Goal: Subscribe to service/newsletter

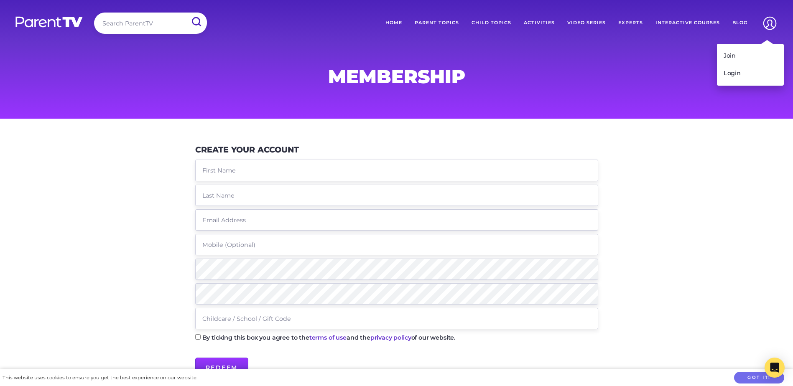
click at [770, 24] on img at bounding box center [769, 23] width 21 height 21
click at [731, 56] on link "Join" at bounding box center [750, 56] width 67 height 18
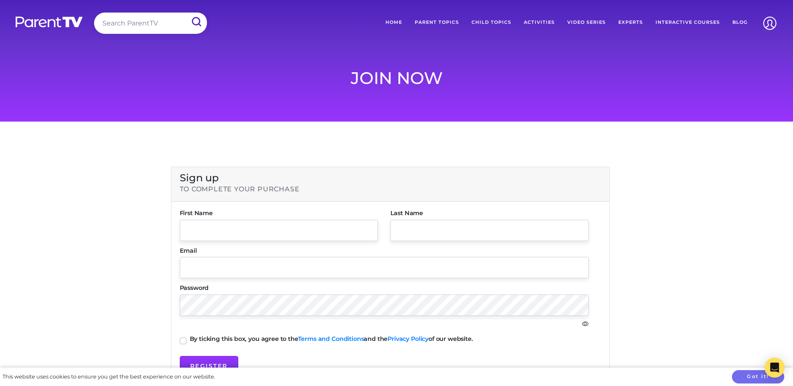
click at [46, 20] on img at bounding box center [49, 22] width 69 height 12
